Goal: Task Accomplishment & Management: Complete application form

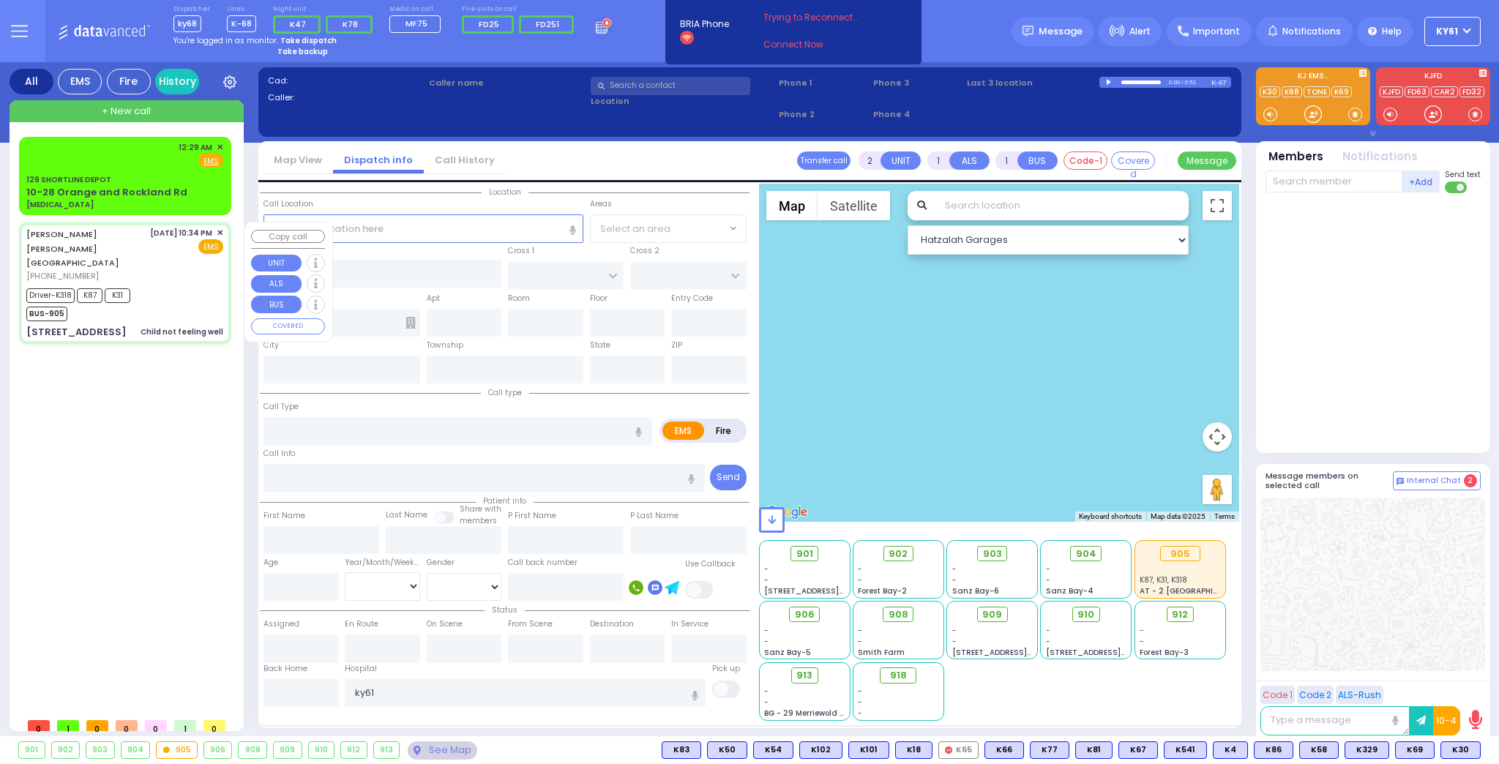
type input "6"
select select
type input "Child not feeling well"
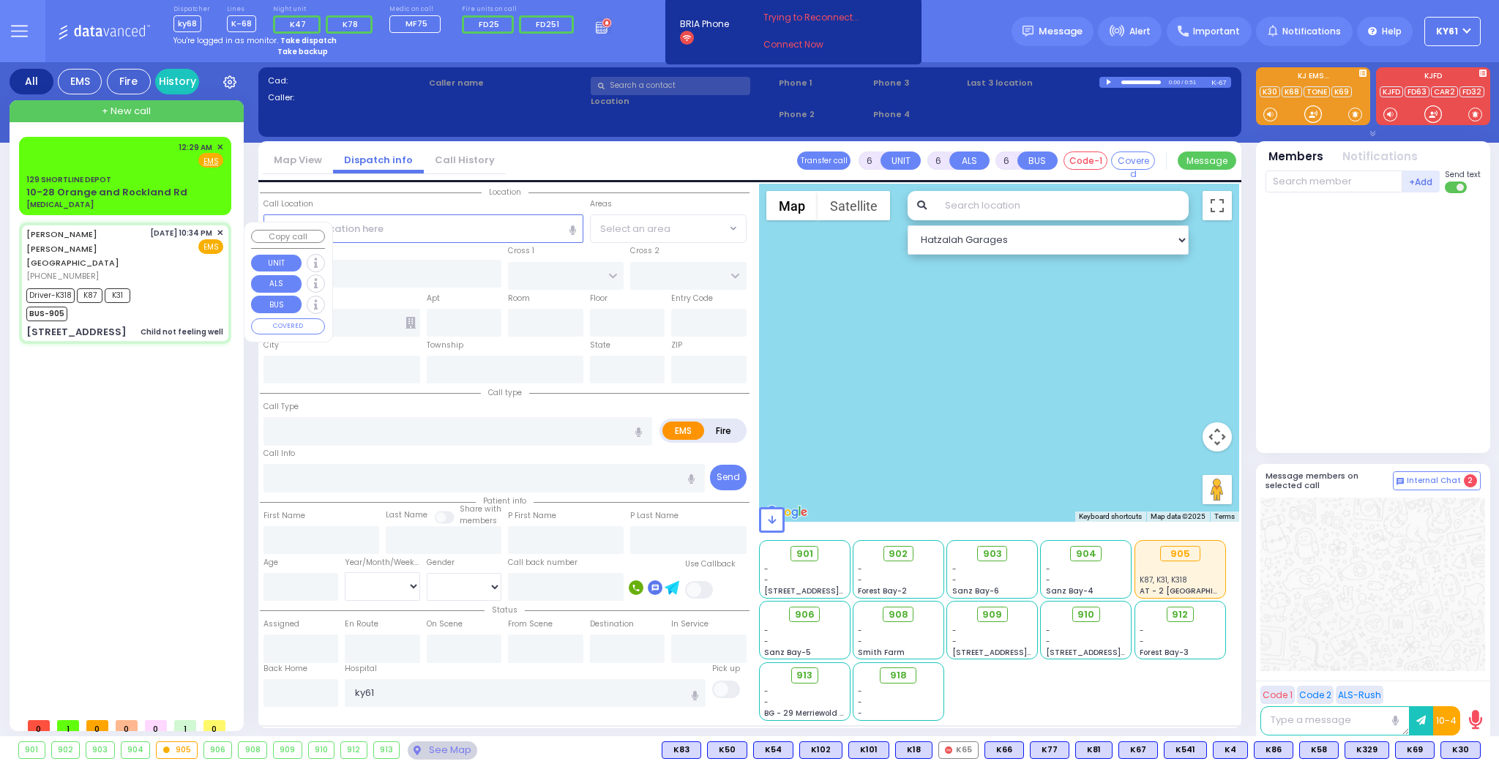
radio input "true"
type input "[PERSON_NAME] [PERSON_NAME]"
type input "TEITELBAUM"
type input "Leah"
type input "[PERSON_NAME]"
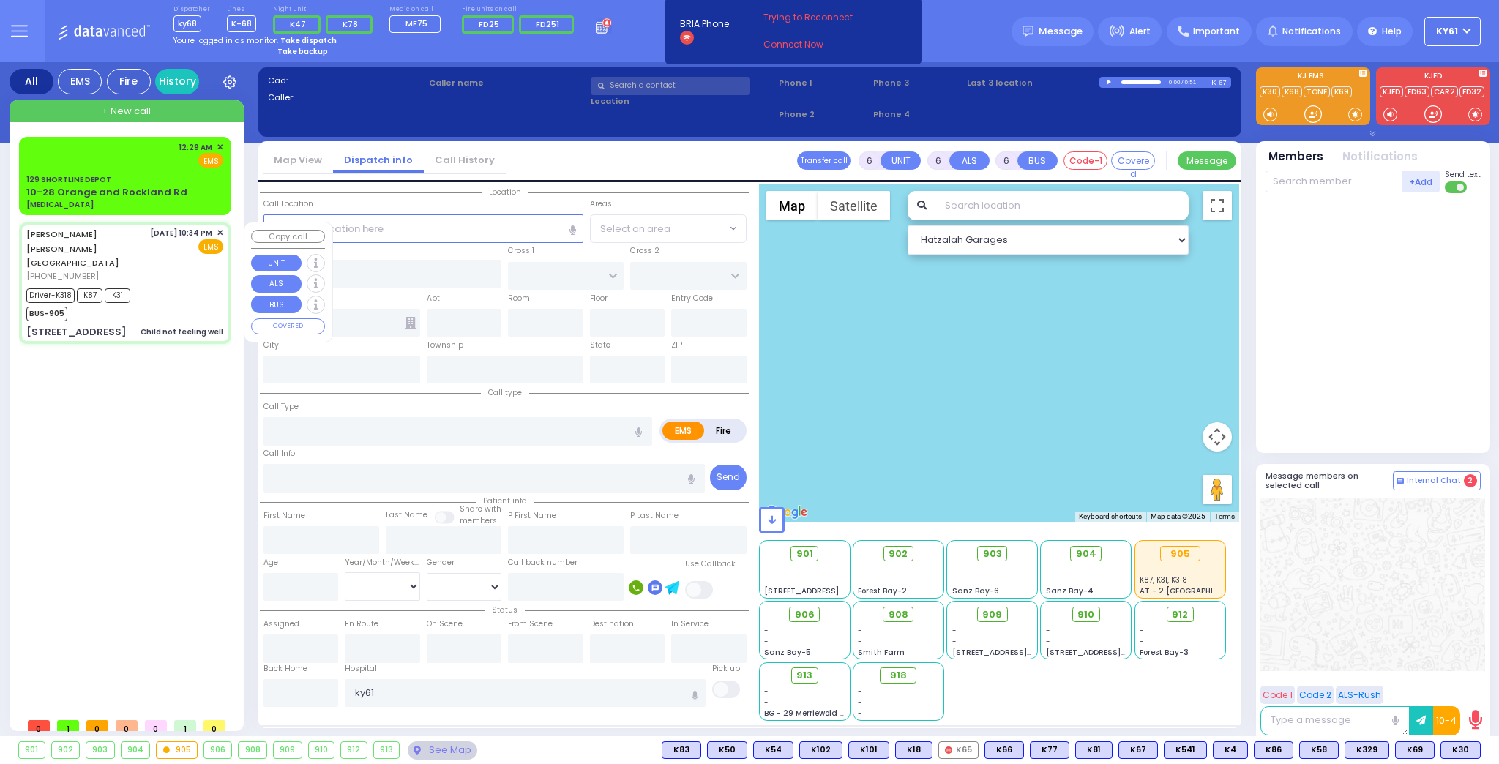
type input "1"
select select "Year"
select select "[DEMOGRAPHIC_DATA]"
type input "22:34"
type input "22:37"
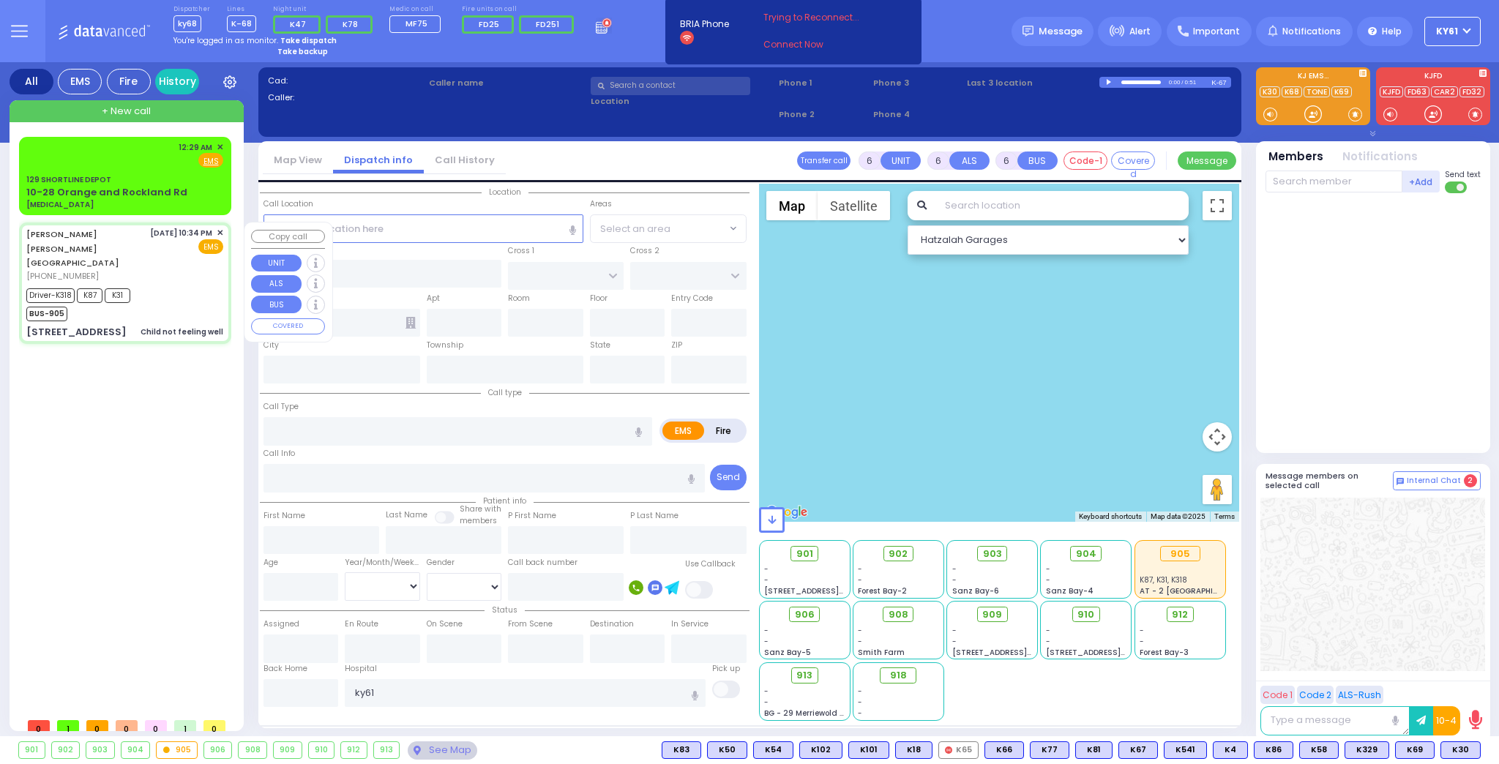
type input "22:40"
type input "23:14"
type input "[GEOGRAPHIC_DATA]"
select select "Hatzalah Garages"
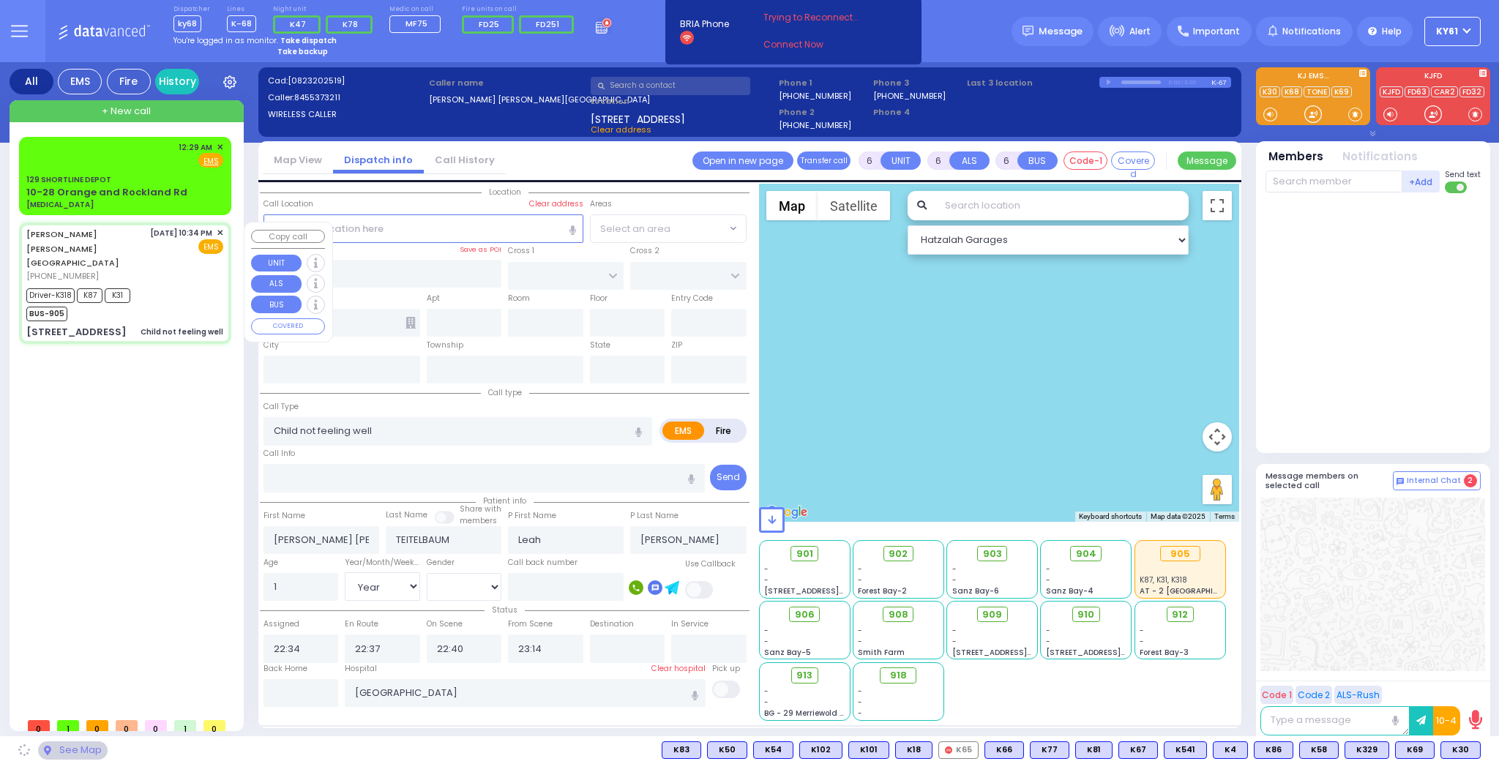
type input "NICKLESBURG RD"
type input "KRAKOW BLVD"
type input "2 TZFAS RD"
type input "202"
type input "[PERSON_NAME]"
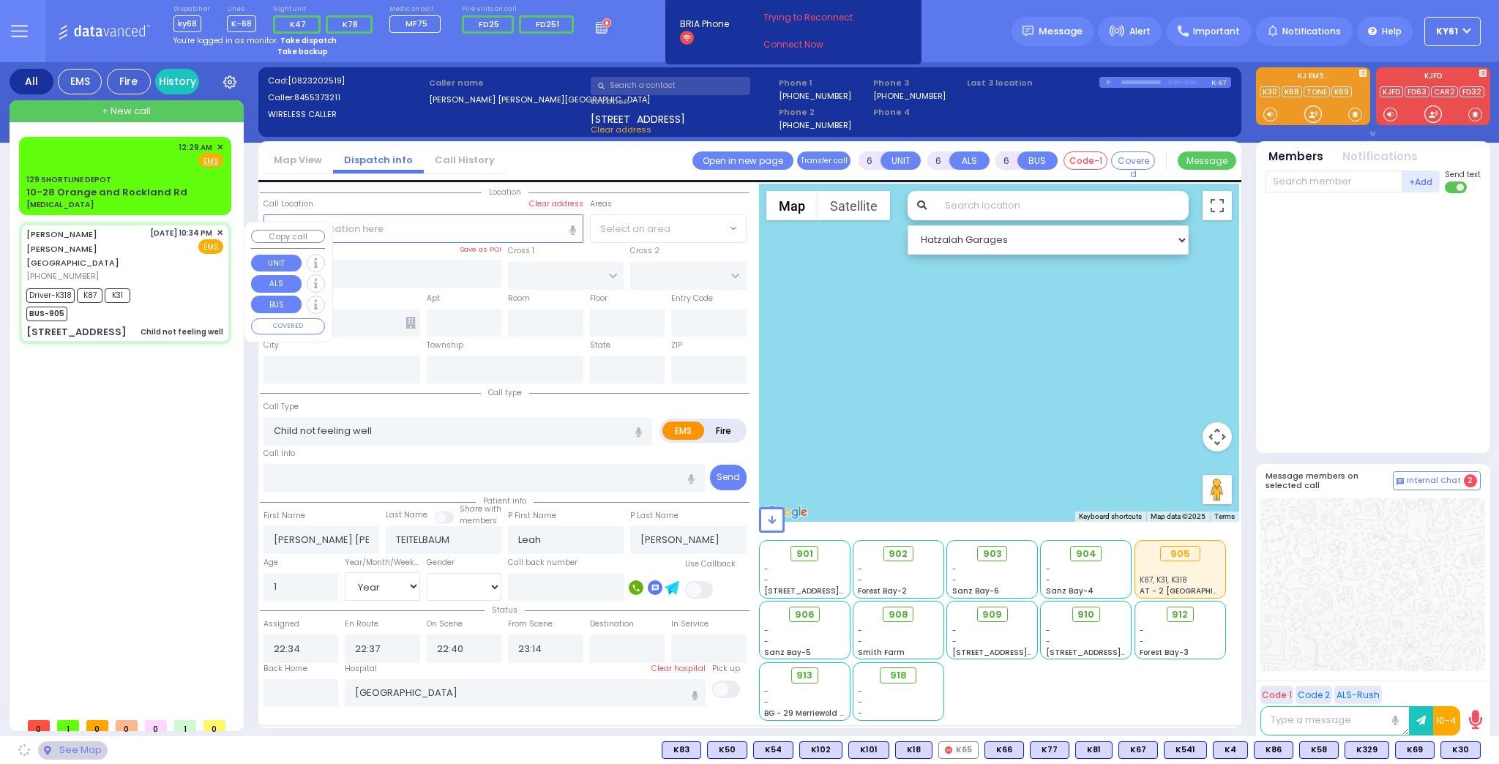
type input "[US_STATE]"
type input "10950"
select select "ATZEI TAMURIM"
